Goal: Task Accomplishment & Management: Complete application form

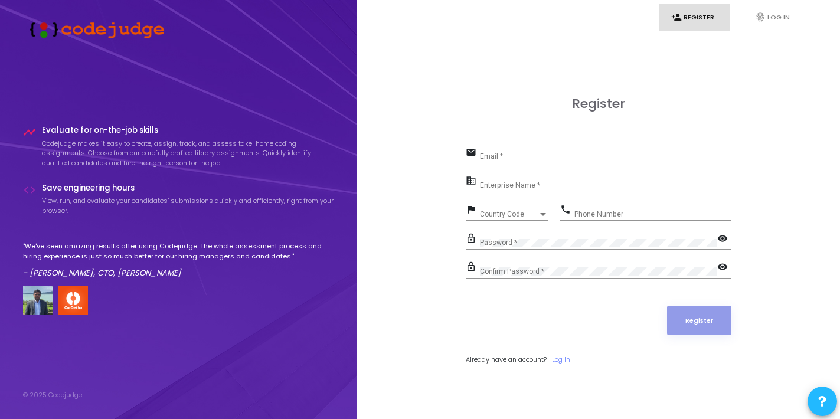
click at [501, 152] on div "Email *" at bounding box center [605, 154] width 251 height 18
type input "[EMAIL_ADDRESS][DOMAIN_NAME]"
click at [490, 185] on input "Enterprise Name *" at bounding box center [605, 185] width 251 height 8
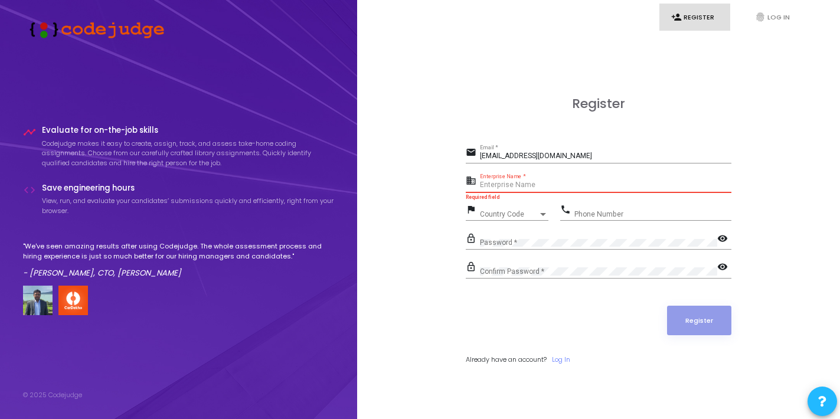
click at [529, 182] on input "Enterprise Name *" at bounding box center [605, 185] width 251 height 8
paste input "Payoneer - WFM"
type input "Payoneer - WFM"
click at [509, 211] on span "Country Code" at bounding box center [509, 214] width 58 height 7
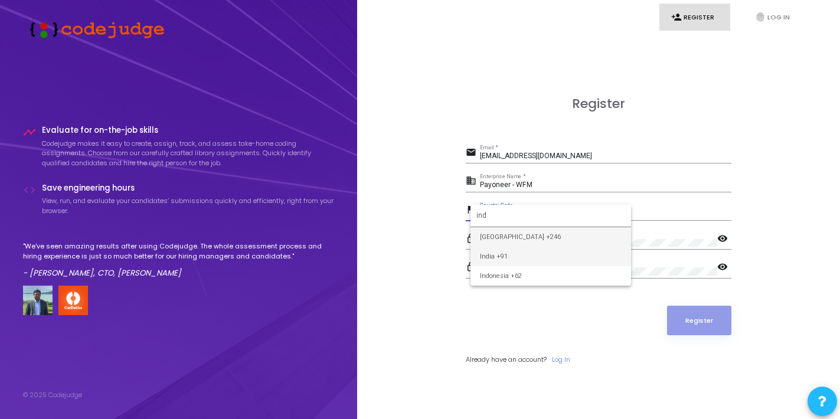
type input "ind"
click at [514, 253] on span "India +91" at bounding box center [551, 256] width 142 height 19
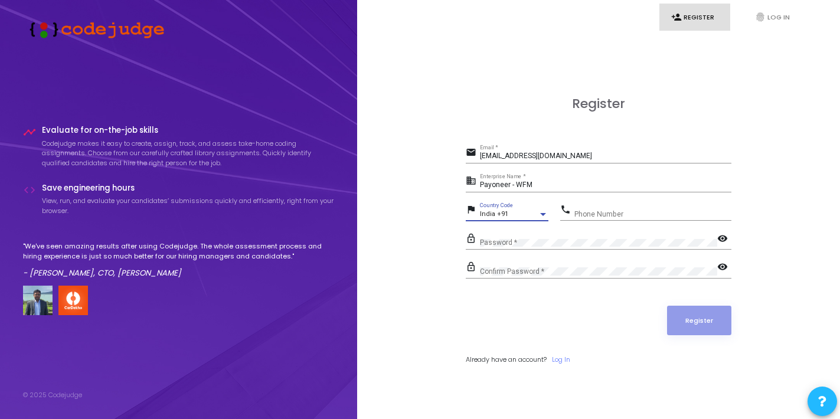
click at [599, 214] on input "Phone Number" at bounding box center [652, 214] width 157 height 8
type input "9818852716"
click at [579, 235] on div "Password *" at bounding box center [598, 240] width 237 height 18
click at [579, 238] on div "Password *" at bounding box center [598, 240] width 237 height 18
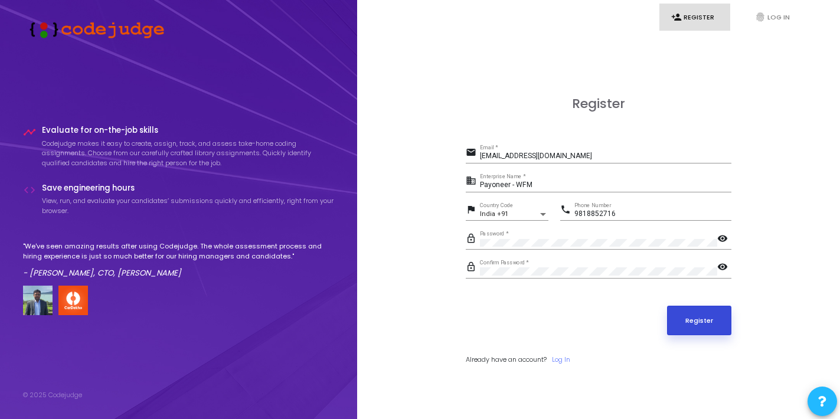
click at [678, 320] on button "Register" at bounding box center [699, 320] width 65 height 29
